Goal: Information Seeking & Learning: Find specific page/section

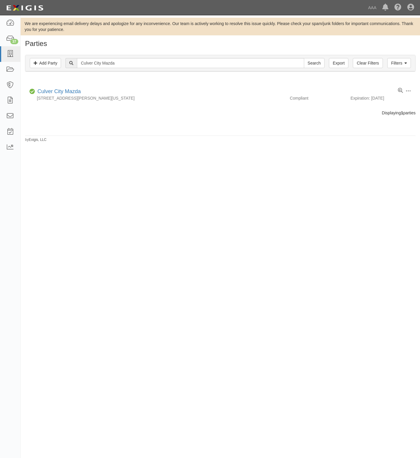
click at [321, 268] on div "We are experiencing email delivery delays and apologize for any inconvenience. …" at bounding box center [210, 224] width 420 height 413
click at [123, 68] on input "Culver City Mazda" at bounding box center [190, 63] width 227 height 10
click at [122, 67] on input "Culver City Mazda" at bounding box center [190, 63] width 227 height 10
click at [122, 66] on input "Culver City Mazda" at bounding box center [190, 63] width 227 height 10
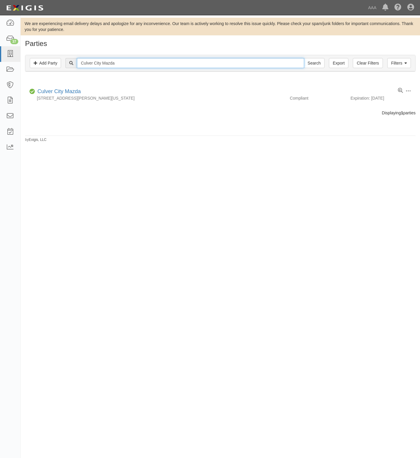
click at [122, 66] on input "Culver City Mazda" at bounding box center [190, 63] width 227 height 10
paste input "South Bay Hyundai"
type input "South Bay Hyundai"
click at [304, 58] on input "Search" at bounding box center [314, 63] width 21 height 10
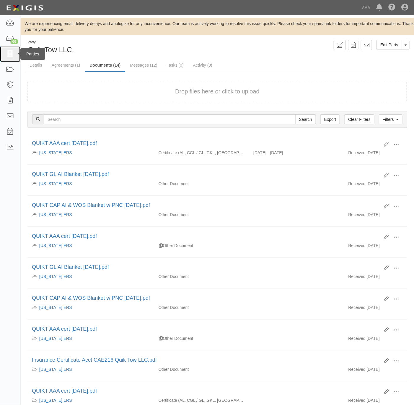
click at [10, 53] on icon at bounding box center [10, 54] width 8 height 7
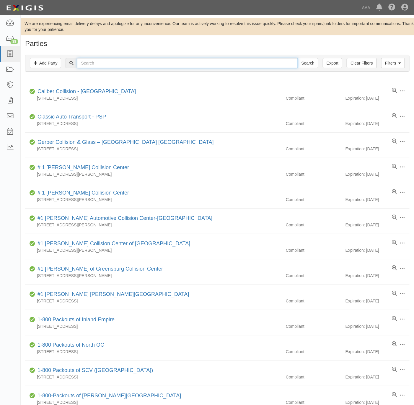
click at [227, 63] on input "text" at bounding box center [187, 63] width 220 height 10
paste input "Deal's Emergency Light Roadside Service - PSP"
type input "Deal's Emergency Light Roadside Service - PSP"
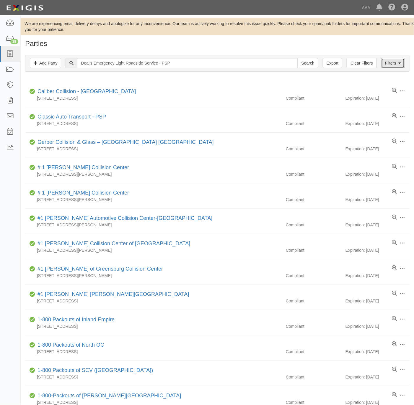
drag, startPoint x: 391, startPoint y: 61, endPoint x: 392, endPoint y: 66, distance: 4.4
click at [392, 61] on link "Filters" at bounding box center [393, 63] width 24 height 10
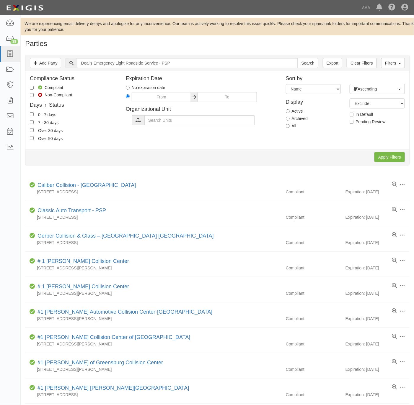
click at [293, 127] on label "All" at bounding box center [291, 126] width 11 height 6
click at [289, 127] on input "All" at bounding box center [288, 126] width 4 height 4
radio input "true"
click at [395, 155] on input "Apply Filters" at bounding box center [389, 157] width 30 height 10
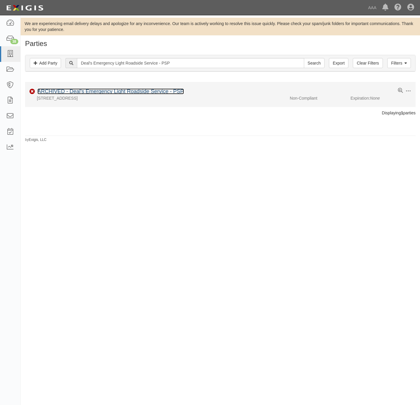
click at [104, 93] on link "ARCHIVED - Deal's Emergency Light Roadside Service - PSP" at bounding box center [110, 92] width 147 height 6
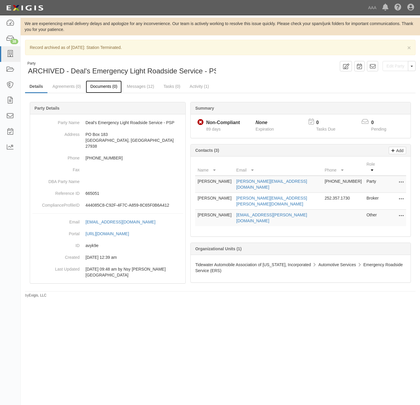
click at [99, 87] on link "Documents (0)" at bounding box center [104, 87] width 36 height 13
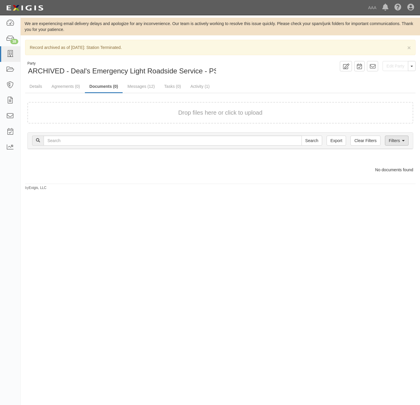
click at [401, 146] on div "Filters Clear Filters Export Search Filters" at bounding box center [221, 141] width 386 height 16
drag, startPoint x: 399, startPoint y: 145, endPoint x: 394, endPoint y: 145, distance: 5.6
click at [394, 145] on link "Filters" at bounding box center [397, 141] width 24 height 10
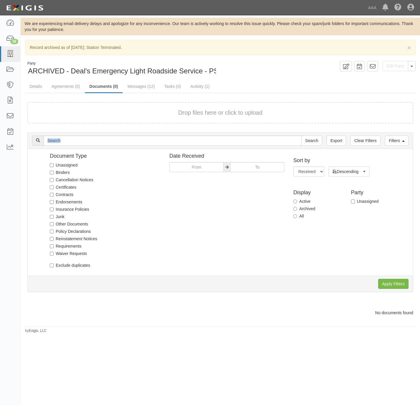
click at [295, 219] on label "All" at bounding box center [299, 216] width 11 height 6
click at [295, 218] on input "All" at bounding box center [296, 216] width 4 height 4
radio input "true"
click at [390, 284] on input "Apply Filters" at bounding box center [394, 284] width 30 height 10
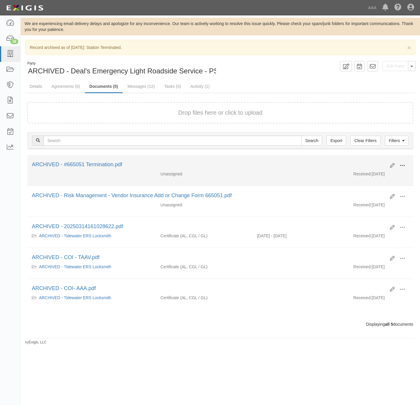
click at [405, 166] on button at bounding box center [402, 166] width 13 height 10
click at [377, 176] on link "View" at bounding box center [374, 171] width 47 height 11
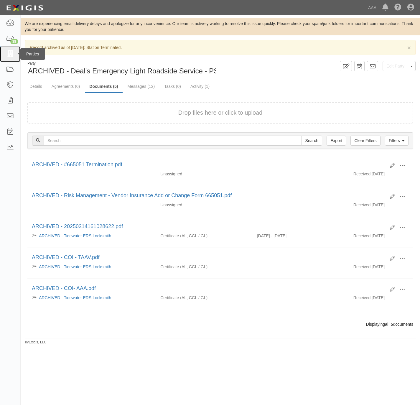
click at [12, 55] on icon at bounding box center [10, 54] width 8 height 7
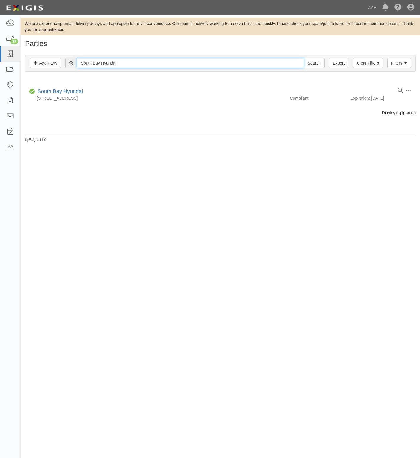
click at [115, 63] on input "South Bay Hyundai" at bounding box center [190, 63] width 227 height 10
type input "South Bay mazda"
click at [304, 58] on input "Search" at bounding box center [314, 63] width 21 height 10
click at [176, 65] on input "South Bay mazda" at bounding box center [190, 63] width 227 height 10
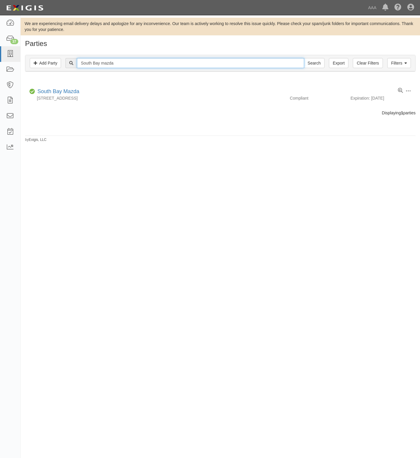
click at [176, 65] on input "South Bay mazda" at bounding box center [190, 63] width 227 height 10
paste input "Genesis of [GEOGRAPHIC_DATA]"
type input "Genesis of [GEOGRAPHIC_DATA]"
click at [304, 58] on input "Search" at bounding box center [314, 63] width 21 height 10
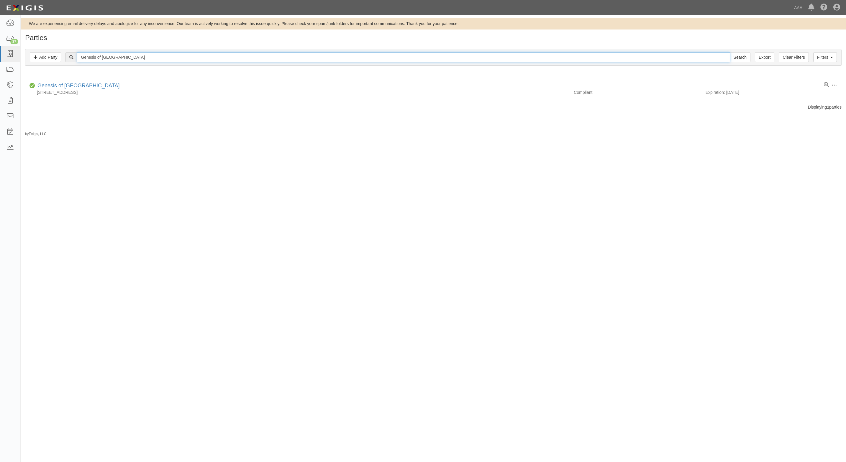
click at [132, 56] on input "Genesis of [GEOGRAPHIC_DATA]" at bounding box center [403, 57] width 653 height 10
click at [132, 55] on input "Genesis of [GEOGRAPHIC_DATA]" at bounding box center [403, 57] width 653 height 10
click at [131, 54] on input "Genesis of [GEOGRAPHIC_DATA]" at bounding box center [403, 57] width 653 height 10
click at [130, 54] on input "Genesis of [GEOGRAPHIC_DATA]" at bounding box center [403, 57] width 653 height 10
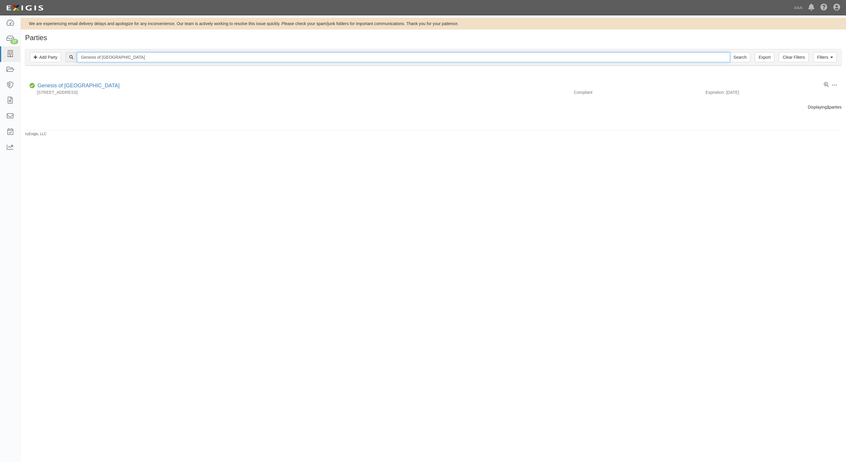
click at [131, 53] on input "Genesis of [GEOGRAPHIC_DATA]" at bounding box center [403, 57] width 653 height 10
click at [130, 53] on input "Genesis of [GEOGRAPHIC_DATA]" at bounding box center [403, 57] width 653 height 10
click at [130, 52] on input "Genesis of [GEOGRAPHIC_DATA]" at bounding box center [403, 57] width 653 height 10
paste input "Honda of El Cajon Superstore"
type input "Honda of El Cajon Superstore"
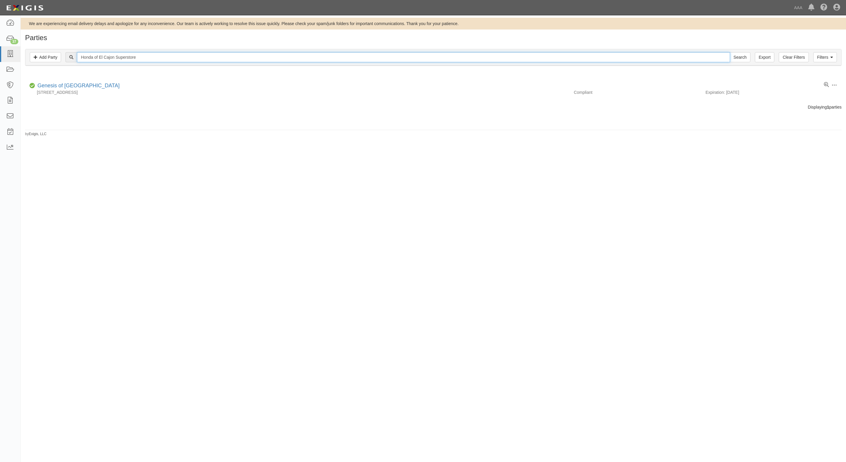
click at [420, 52] on input "Search" at bounding box center [740, 57] width 21 height 10
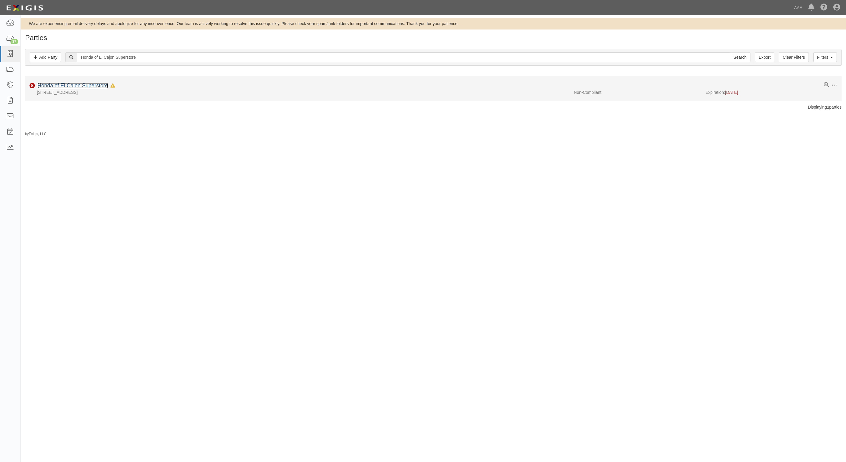
click at [57, 83] on link "Honda of El Cajon Superstore" at bounding box center [72, 86] width 71 height 6
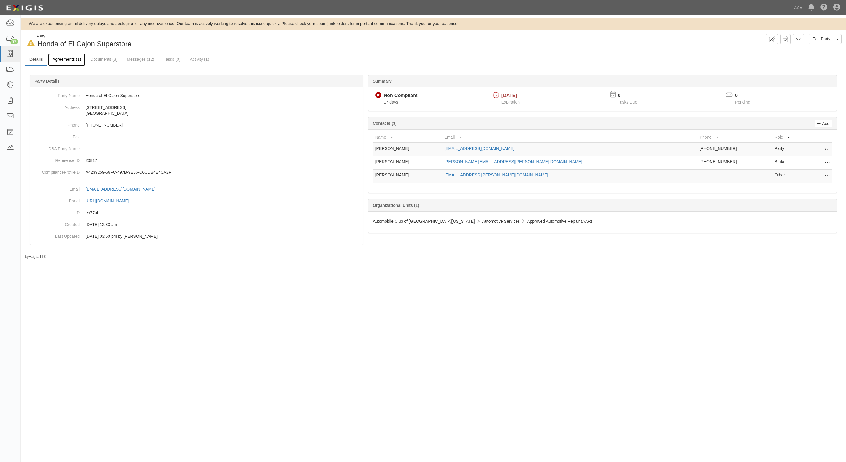
click at [65, 63] on link "Agreements (1)" at bounding box center [66, 59] width 37 height 13
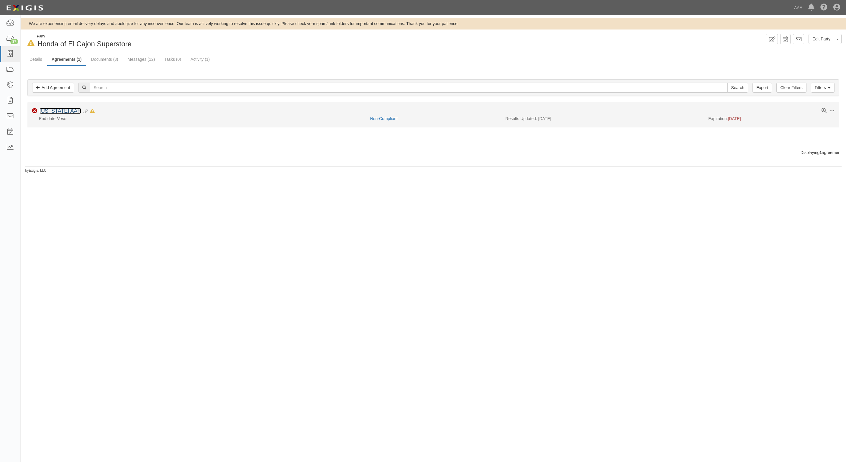
click at [54, 112] on link "[US_STATE] AAR" at bounding box center [61, 111] width 42 height 6
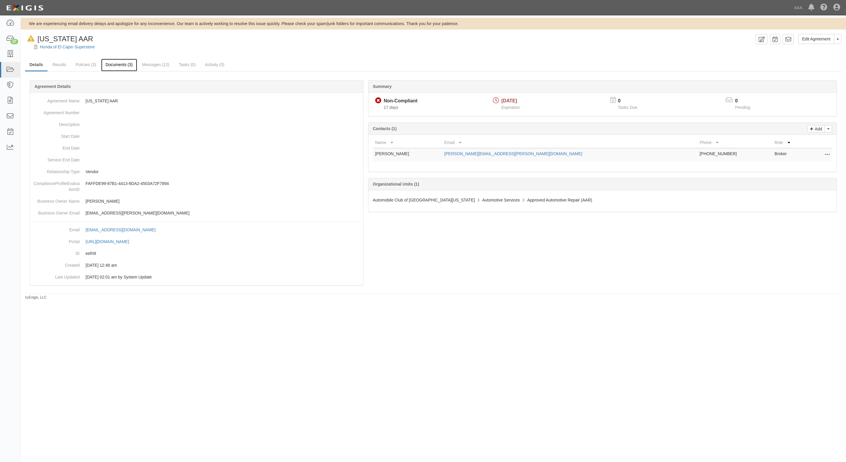
click at [111, 64] on link "Documents (3)" at bounding box center [119, 65] width 36 height 13
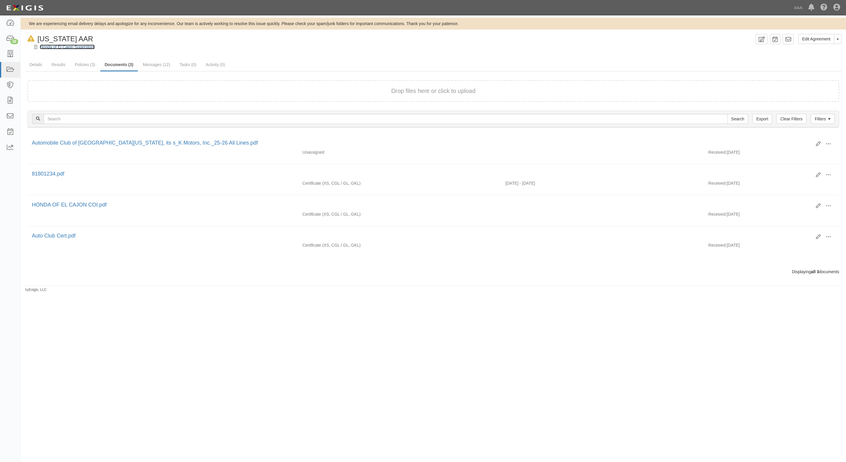
click at [58, 47] on link "Honda of El Cajon Superstore" at bounding box center [67, 47] width 55 height 5
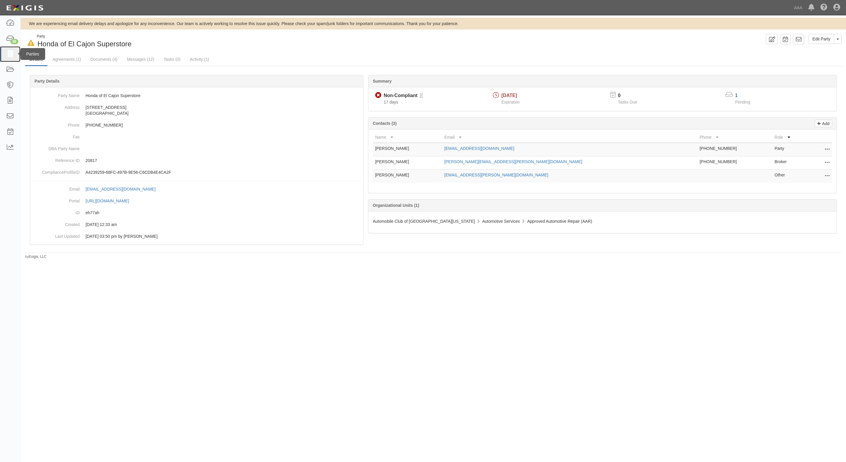
click at [9, 53] on icon at bounding box center [10, 54] width 8 height 7
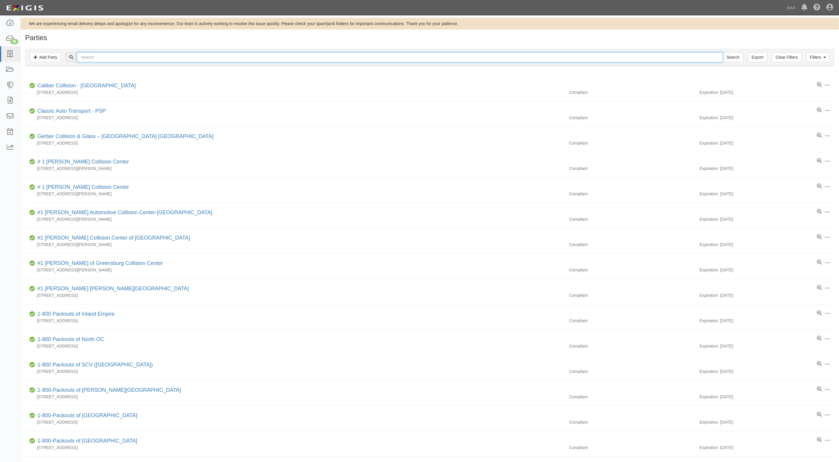
click at [141, 57] on input "text" at bounding box center [400, 57] width 646 height 10
paste input "Toyota of El Cajon"
type input "Toyota of El Cajon"
click at [717, 59] on input "Toyota of El Cajon" at bounding box center [400, 57] width 646 height 10
click at [733, 54] on input "Search" at bounding box center [733, 57] width 21 height 10
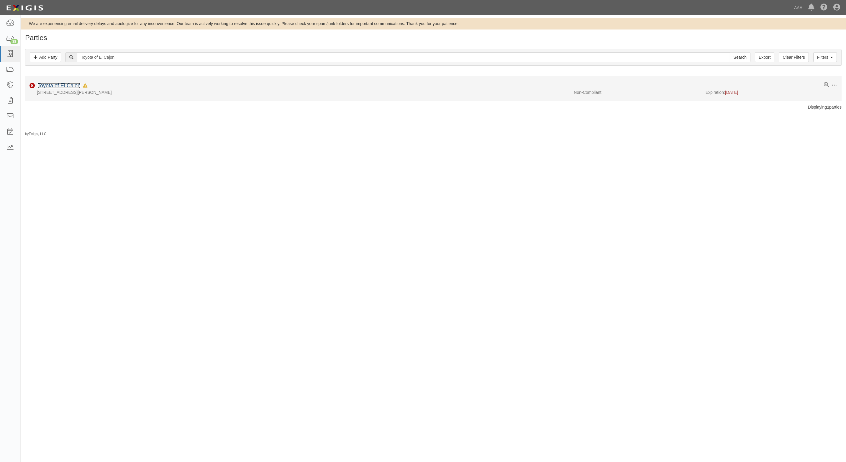
click at [60, 85] on link "Toyota of El Cajon" at bounding box center [58, 86] width 43 height 6
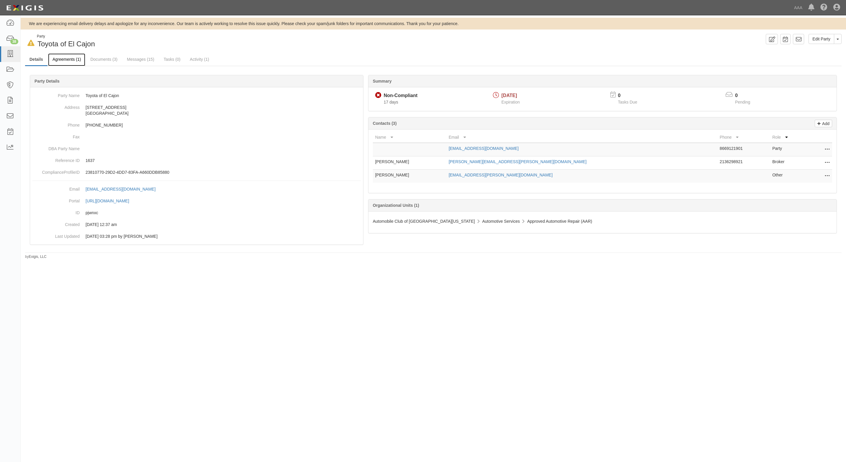
click at [72, 57] on link "Agreements (1)" at bounding box center [66, 59] width 37 height 13
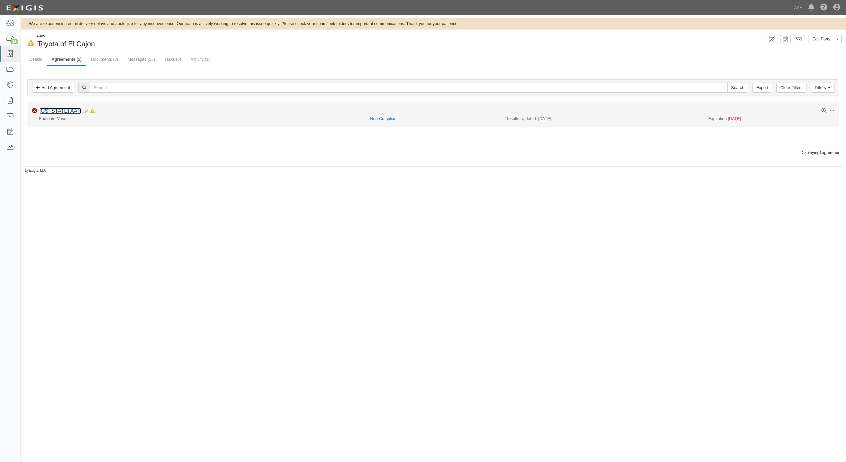
drag, startPoint x: 61, startPoint y: 111, endPoint x: 58, endPoint y: 109, distance: 3.0
click at [60, 110] on link "[US_STATE] AAR" at bounding box center [61, 111] width 42 height 6
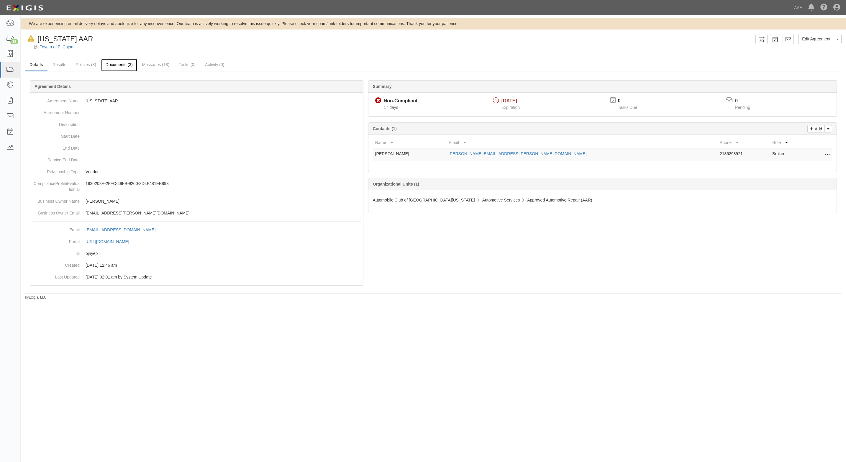
click at [126, 65] on link "Documents (3)" at bounding box center [119, 65] width 36 height 13
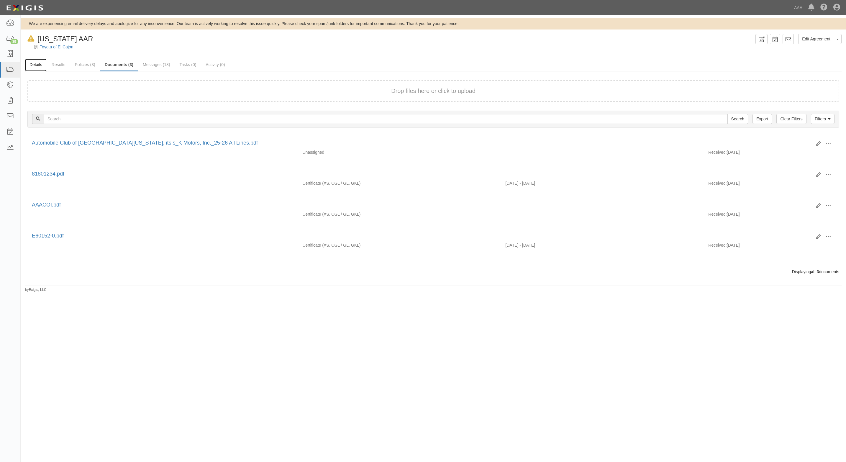
click at [33, 65] on link "Details" at bounding box center [36, 65] width 22 height 13
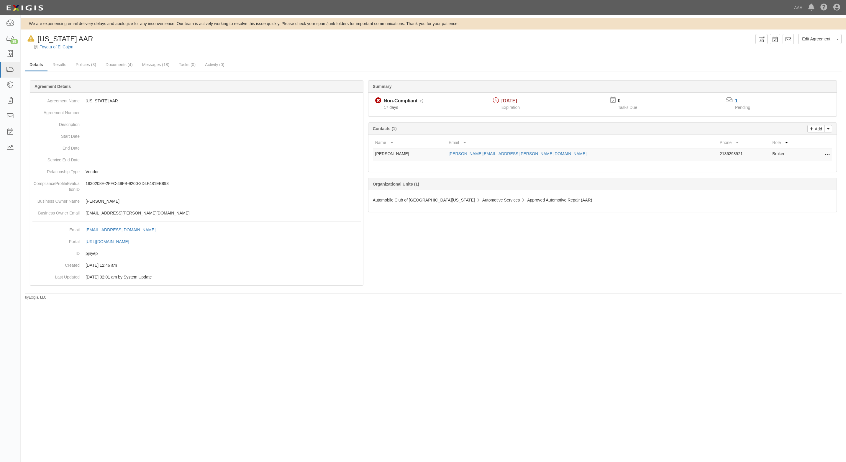
click at [55, 43] on div "In Default since [DATE] [US_STATE] AAR" at bounding box center [59, 39] width 68 height 10
click at [61, 43] on div "In Default since 08/15/2025 California AAR" at bounding box center [59, 39] width 68 height 10
drag, startPoint x: 61, startPoint y: 43, endPoint x: 61, endPoint y: 46, distance: 3.2
click at [61, 46] on link "Toyota of El Cajon" at bounding box center [57, 47] width 34 height 5
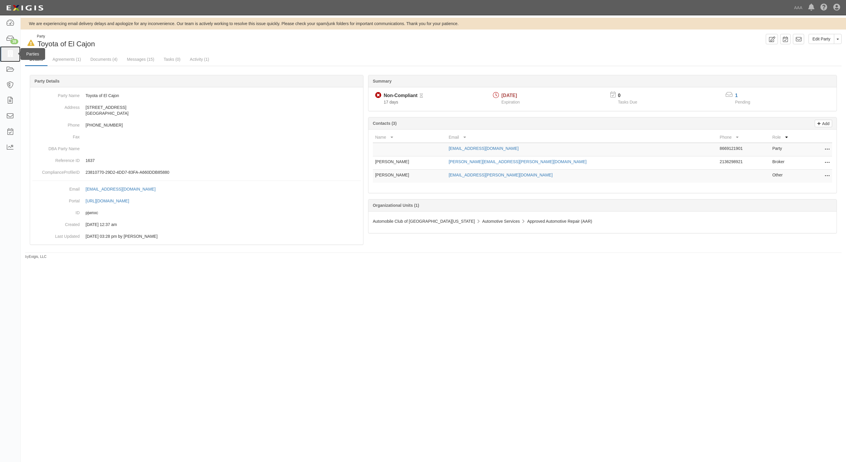
click at [14, 51] on icon at bounding box center [10, 54] width 8 height 7
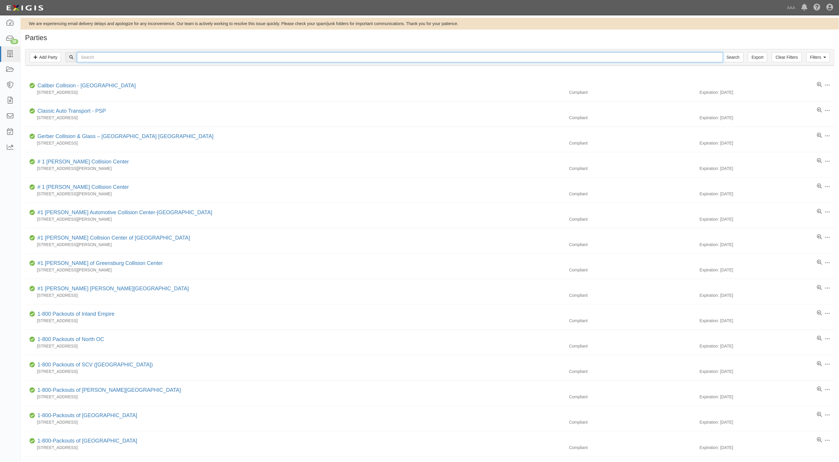
click at [122, 58] on input "text" at bounding box center [400, 57] width 646 height 10
paste input "Honda Service Center of [GEOGRAPHIC_DATA]"
type input "Honda Service Center of [GEOGRAPHIC_DATA]"
click at [730, 58] on input "Search" at bounding box center [733, 57] width 21 height 10
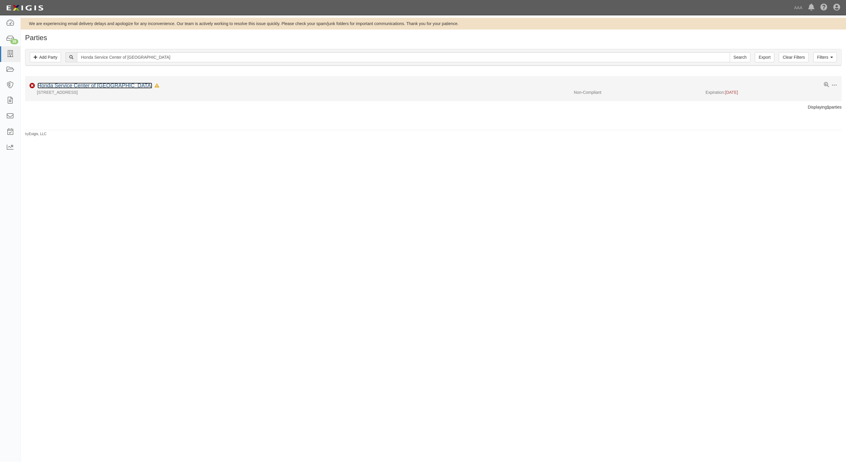
click at [49, 84] on link "Honda Service Center of [GEOGRAPHIC_DATA]" at bounding box center [94, 86] width 115 height 6
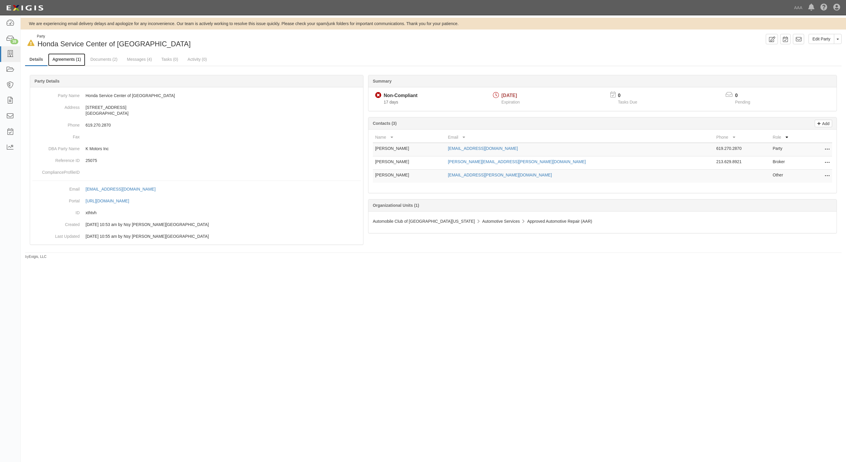
click at [65, 55] on link "Agreements (1)" at bounding box center [66, 59] width 37 height 13
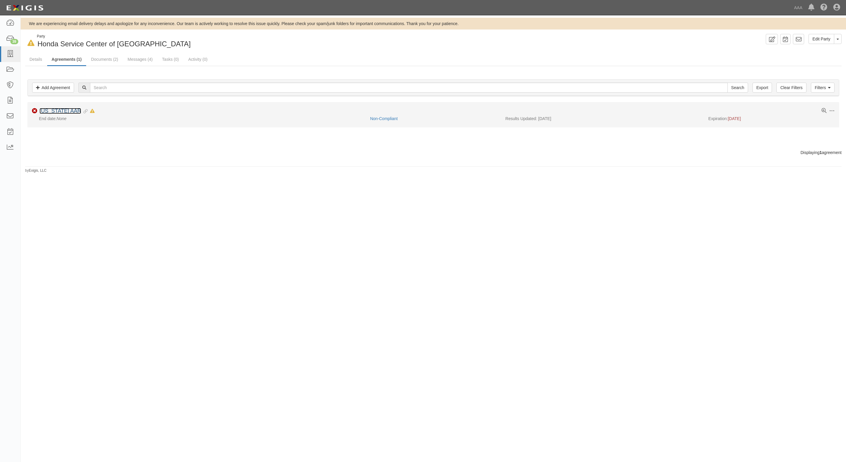
click at [55, 113] on link "[US_STATE] AAR" at bounding box center [61, 111] width 42 height 6
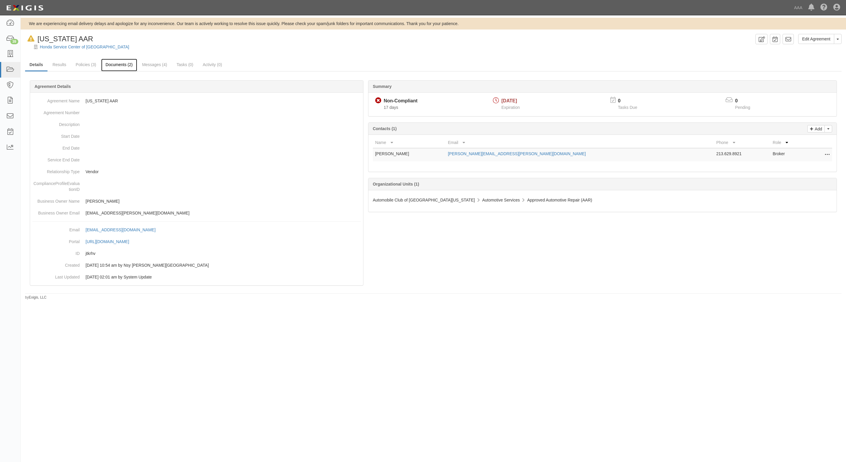
click at [125, 65] on link "Documents (2)" at bounding box center [119, 65] width 36 height 13
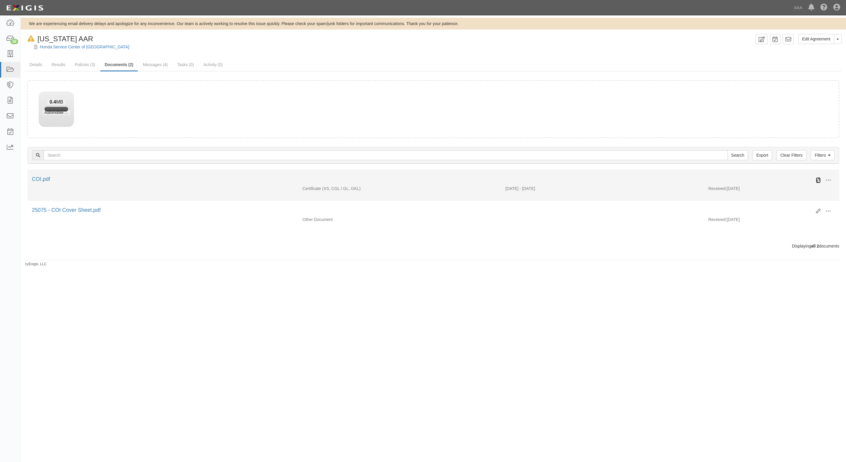
click at [816, 180] on link at bounding box center [818, 180] width 5 height 6
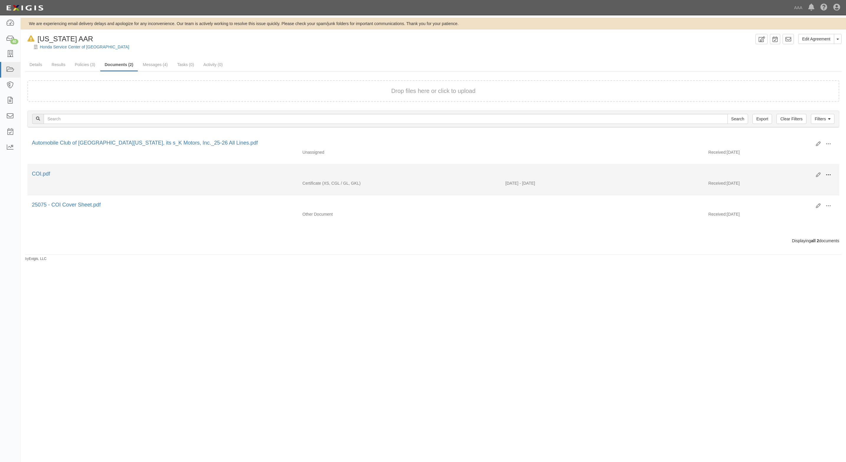
click at [827, 173] on button at bounding box center [828, 175] width 13 height 10
click at [798, 185] on link "View" at bounding box center [800, 183] width 47 height 11
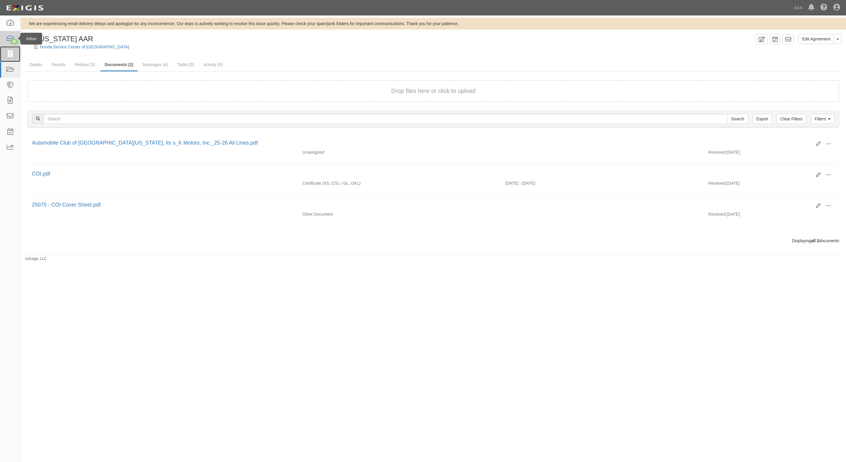
drag, startPoint x: 13, startPoint y: 53, endPoint x: 19, endPoint y: 45, distance: 10.5
click at [13, 52] on icon at bounding box center [10, 54] width 8 height 7
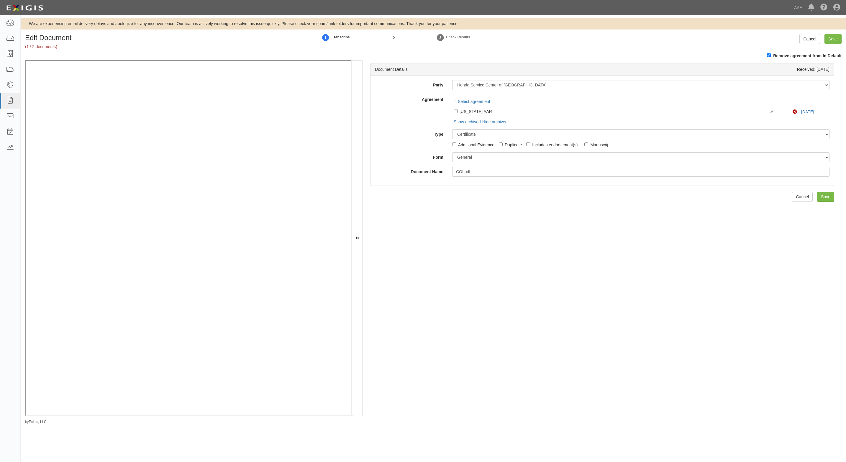
click at [786, 184] on div "Document Details Received: [DATE] Party 1-800-Packouts of [PERSON_NAME][GEOGRAP…" at bounding box center [602, 238] width 479 height 356
